Goal: Navigation & Orientation: Understand site structure

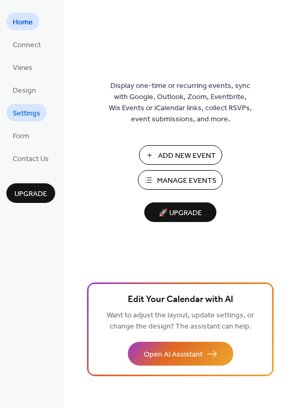
click at [26, 115] on span "Settings" at bounding box center [27, 113] width 28 height 11
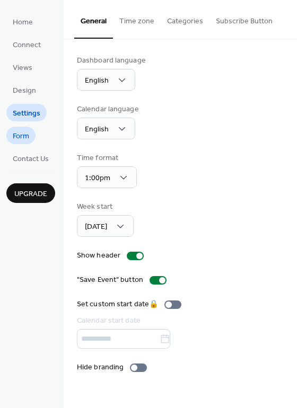
click at [20, 139] on span "Form" at bounding box center [21, 136] width 16 height 11
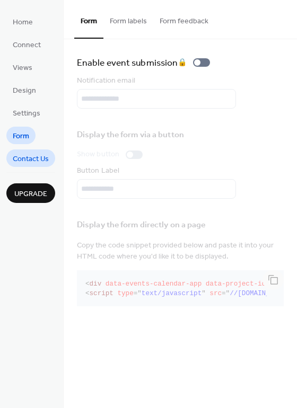
click at [22, 162] on span "Contact Us" at bounding box center [31, 159] width 36 height 11
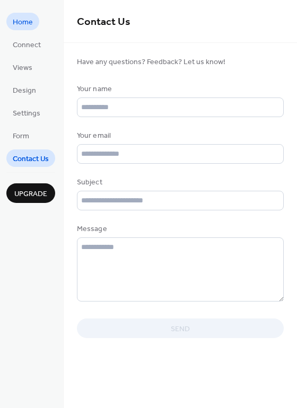
click at [21, 24] on span "Home" at bounding box center [23, 22] width 20 height 11
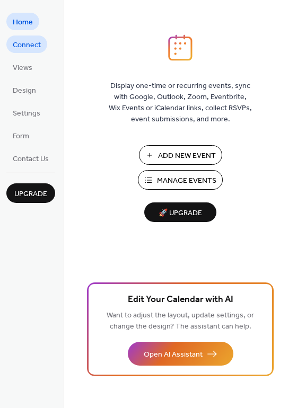
click at [21, 46] on span "Connect" at bounding box center [27, 45] width 28 height 11
